Goal: Navigation & Orientation: Find specific page/section

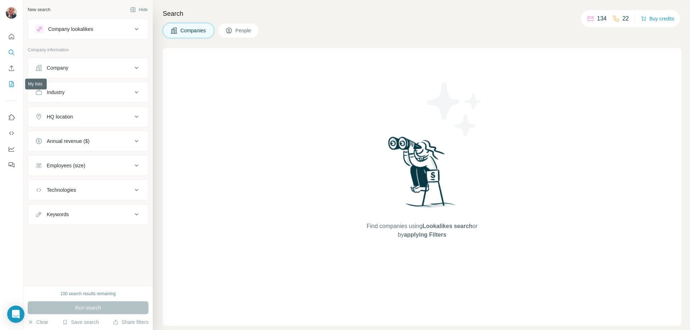
click at [10, 83] on icon "My lists" at bounding box center [11, 84] width 7 height 7
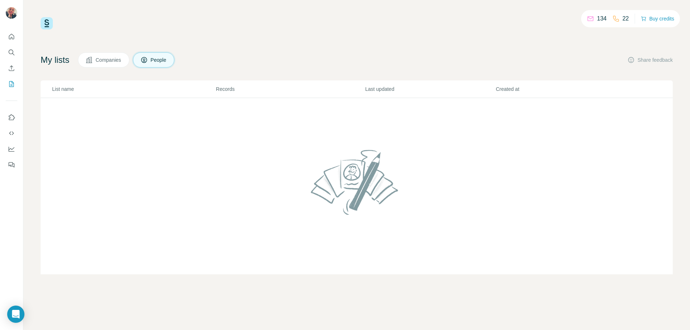
click at [116, 62] on span "Companies" at bounding box center [109, 59] width 26 height 7
click at [12, 38] on icon "Quick start" at bounding box center [11, 36] width 7 height 7
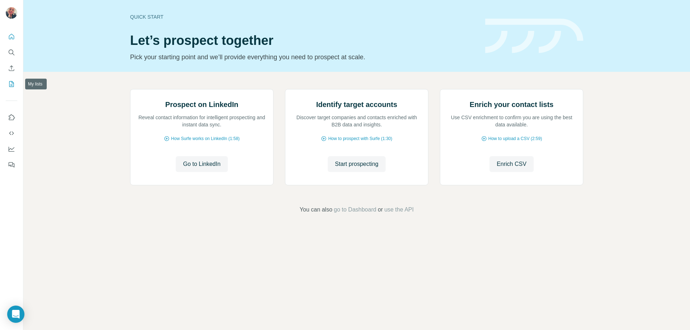
click at [12, 83] on icon "My lists" at bounding box center [12, 83] width 4 height 5
